Goal: Transaction & Acquisition: Purchase product/service

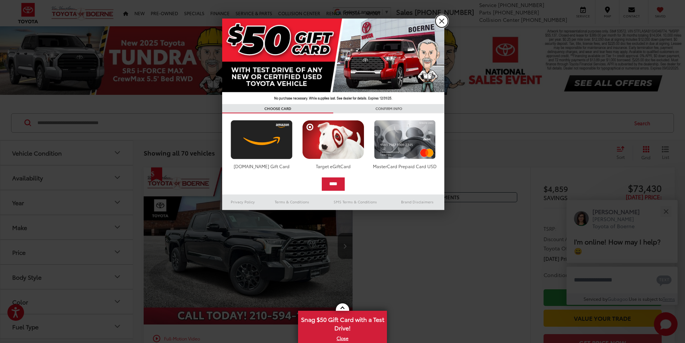
click at [440, 17] on link "X" at bounding box center [442, 21] width 13 height 13
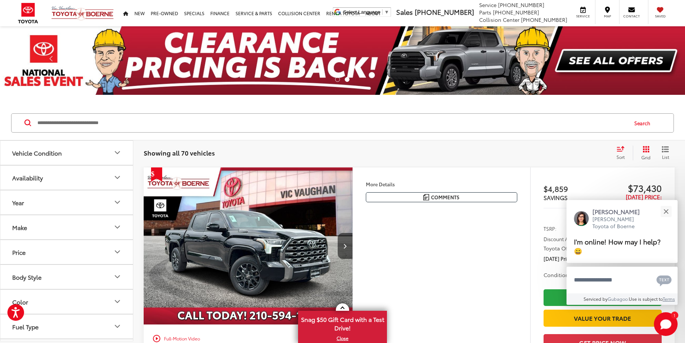
click at [117, 148] on icon "Vehicle Condition" at bounding box center [117, 152] width 9 height 9
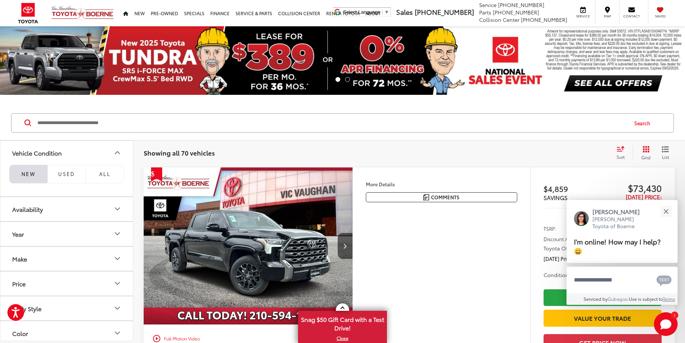
click at [33, 172] on li "NEW" at bounding box center [28, 174] width 38 height 19
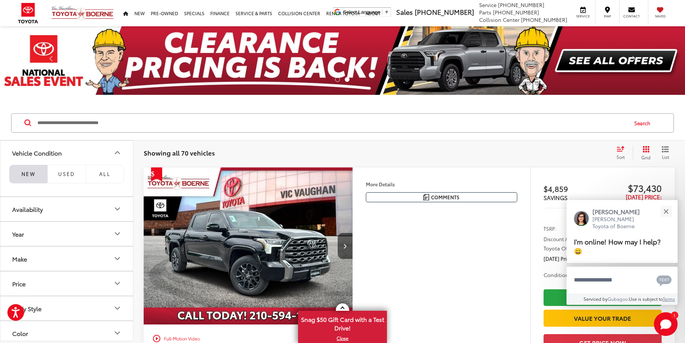
click at [116, 206] on icon "Availability" at bounding box center [117, 209] width 9 height 9
click at [16, 253] on label "In Stock (37)" at bounding box center [66, 257] width 113 height 13
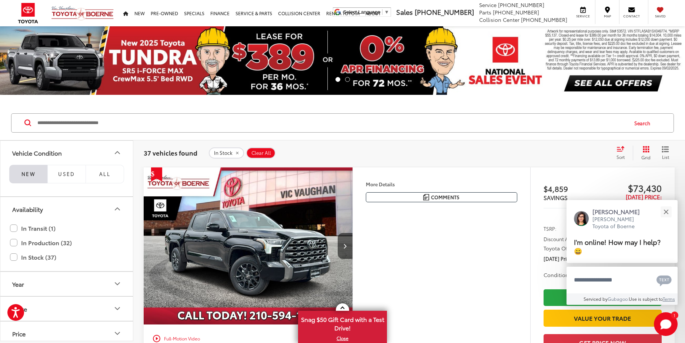
click at [118, 281] on icon "Year" at bounding box center [117, 283] width 9 height 9
click at [84, 304] on input "****" at bounding box center [97, 303] width 47 height 14
click at [93, 302] on input "****" at bounding box center [97, 303] width 47 height 14
click at [116, 283] on icon "Year" at bounding box center [117, 283] width 9 height 9
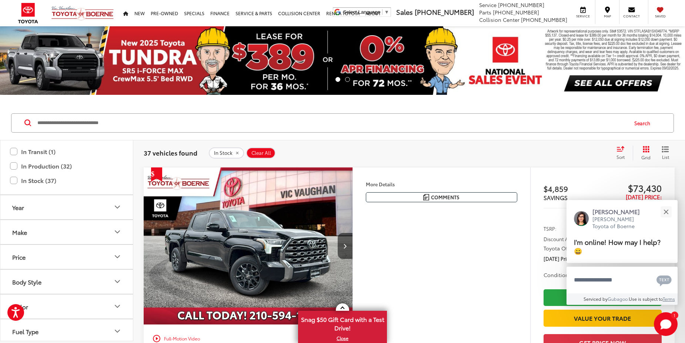
scroll to position [83, 0]
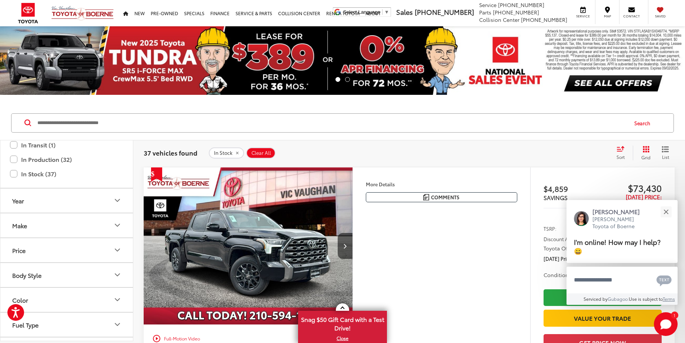
click at [116, 271] on icon "Body Style" at bounding box center [117, 274] width 9 height 9
click at [342, 243] on button "Next image" at bounding box center [345, 246] width 15 height 26
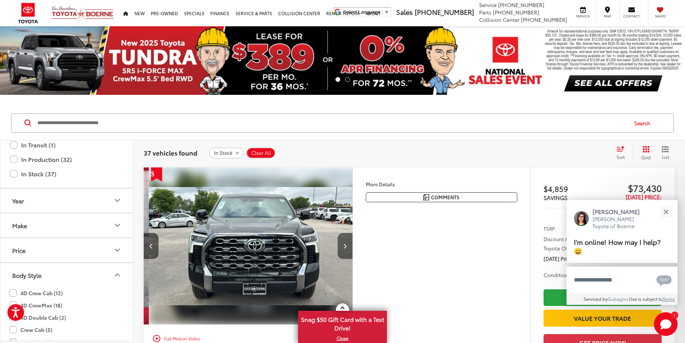
scroll to position [0, 210]
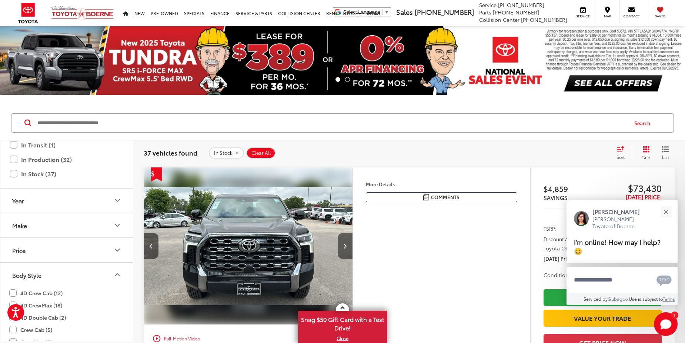
click at [344, 241] on button "Next image" at bounding box center [345, 246] width 15 height 26
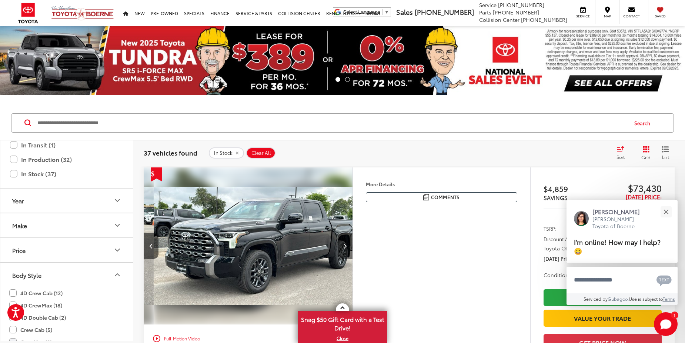
scroll to position [0, 420]
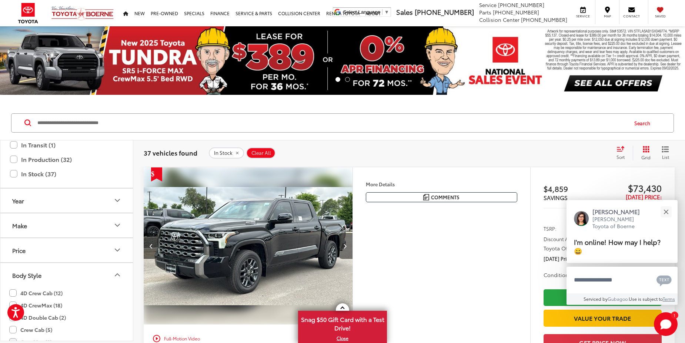
click at [344, 239] on button "Next image" at bounding box center [345, 246] width 15 height 26
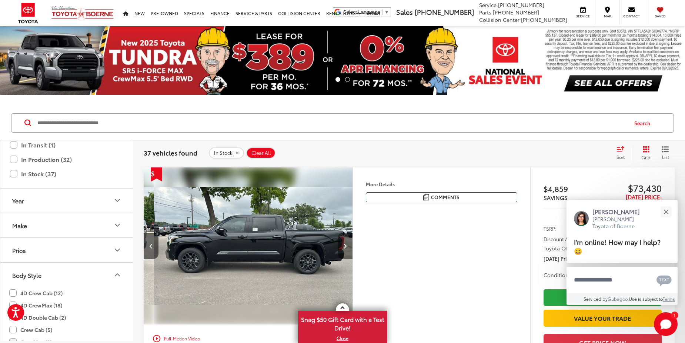
scroll to position [0, 630]
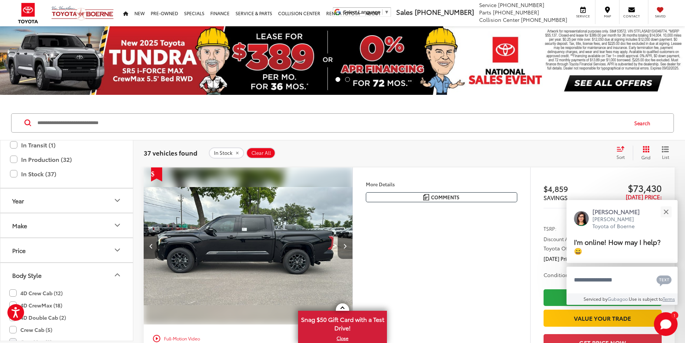
click at [344, 239] on button "Next image" at bounding box center [345, 246] width 15 height 26
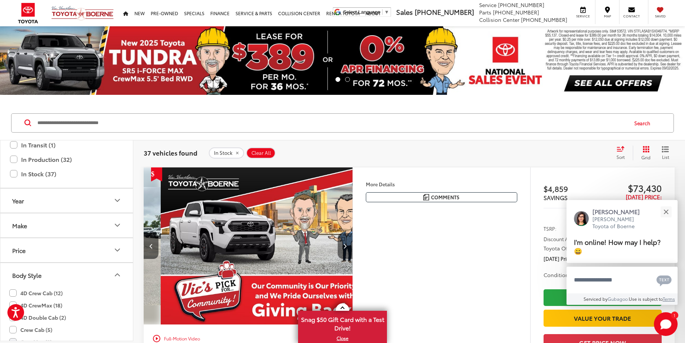
scroll to position [0, 840]
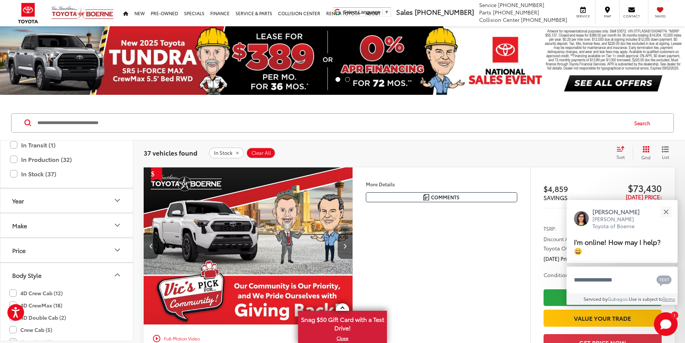
click at [44, 121] on input "Search by Make, Model, or Keyword" at bounding box center [332, 123] width 591 height 18
click at [54, 128] on input "Search by Make, Model, or Keyword" at bounding box center [332, 123] width 591 height 18
click at [114, 124] on input "Search by Make, Model, or Keyword" at bounding box center [332, 123] width 591 height 18
click at [641, 122] on button "Search" at bounding box center [645, 123] width 34 height 19
click at [640, 120] on button "Search" at bounding box center [645, 123] width 34 height 19
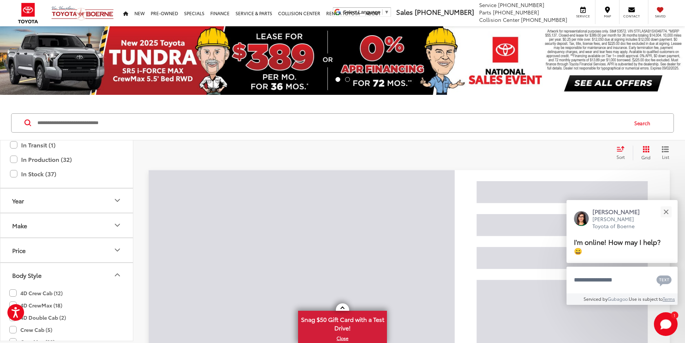
click at [640, 120] on button "Search" at bounding box center [645, 123] width 34 height 19
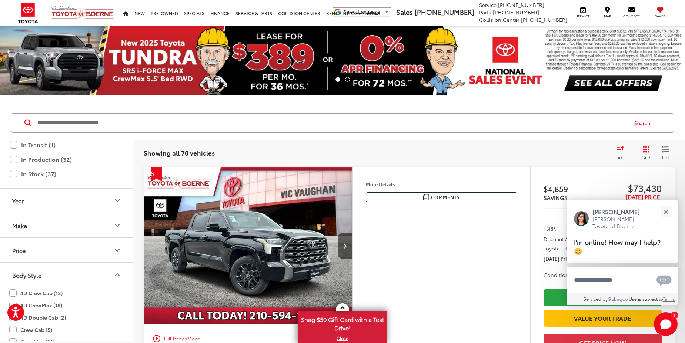
click at [602, 80] on link "Next" at bounding box center [634, 60] width 103 height 69
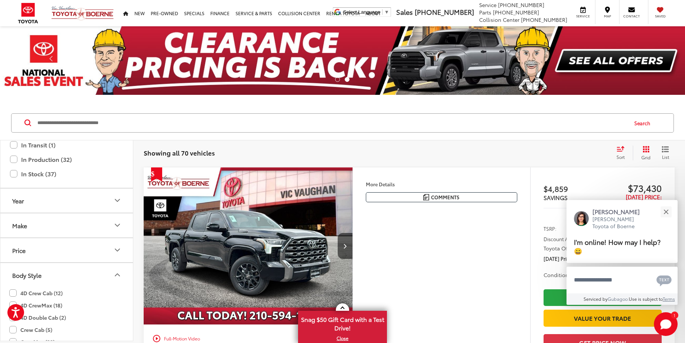
click at [117, 273] on icon "Body Style" at bounding box center [117, 274] width 9 height 9
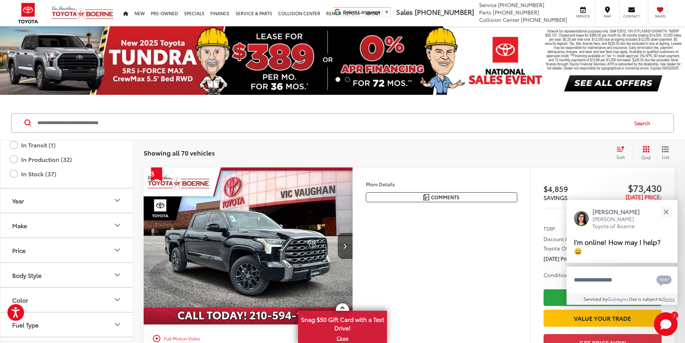
click at [119, 273] on icon "Body Style" at bounding box center [117, 274] width 9 height 9
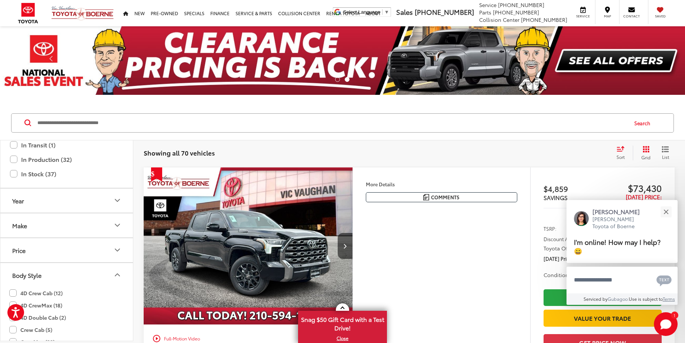
click at [17, 275] on div "Body Style" at bounding box center [26, 275] width 29 height 7
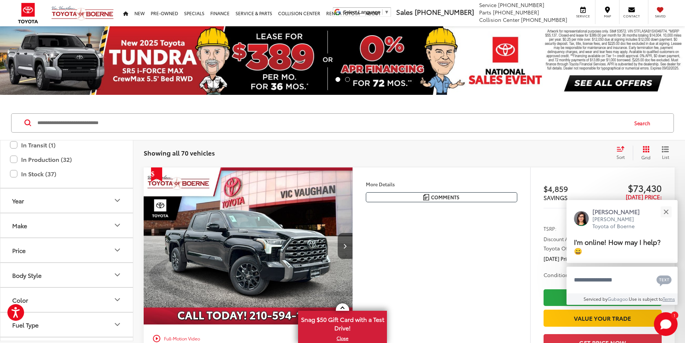
click at [117, 297] on icon "Color" at bounding box center [117, 299] width 9 height 9
click at [31, 318] on li "Exterior" at bounding box center [42, 321] width 50 height 19
click at [16, 308] on circle "Open accessiBe: accessibility options, statement and help" at bounding box center [15, 307] width 3 height 3
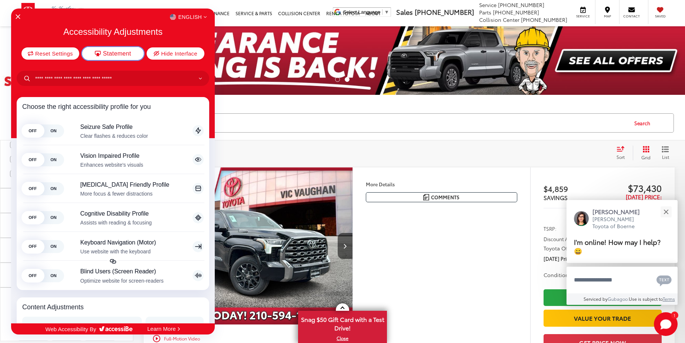
click at [116, 54] on span "Statement" at bounding box center [117, 54] width 28 height 6
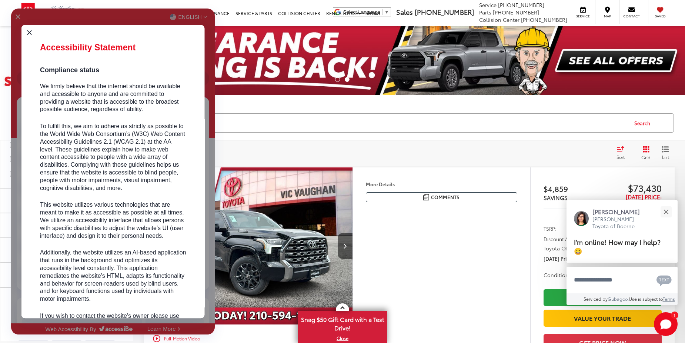
click at [432, 195] on div at bounding box center [342, 171] width 685 height 343
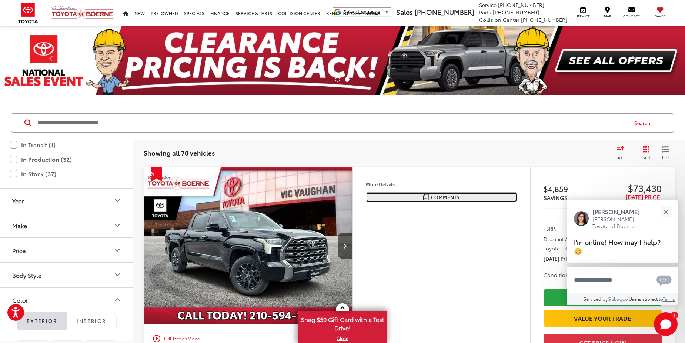
click at [426, 197] on img "Comments" at bounding box center [426, 197] width 6 height 6
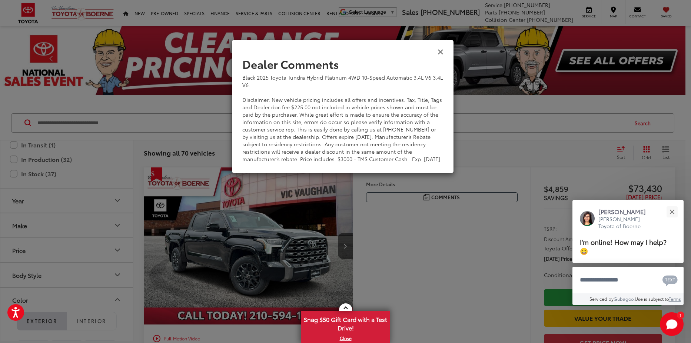
click at [440, 47] on icon "Close" at bounding box center [441, 51] width 6 height 8
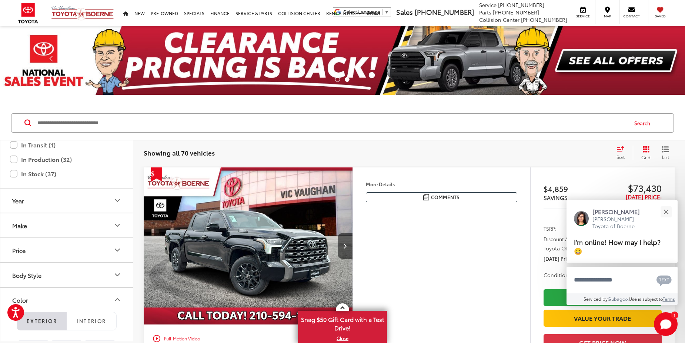
click at [40, 318] on li "Exterior" at bounding box center [42, 321] width 50 height 19
click at [36, 319] on li "Exterior" at bounding box center [42, 321] width 50 height 19
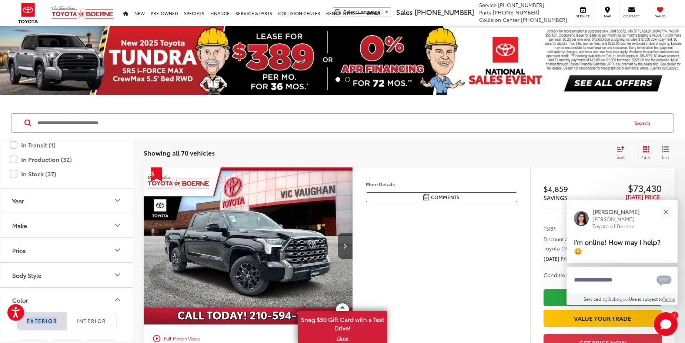
click at [36, 319] on li "Exterior" at bounding box center [42, 321] width 50 height 19
